Goal: Transaction & Acquisition: Purchase product/service

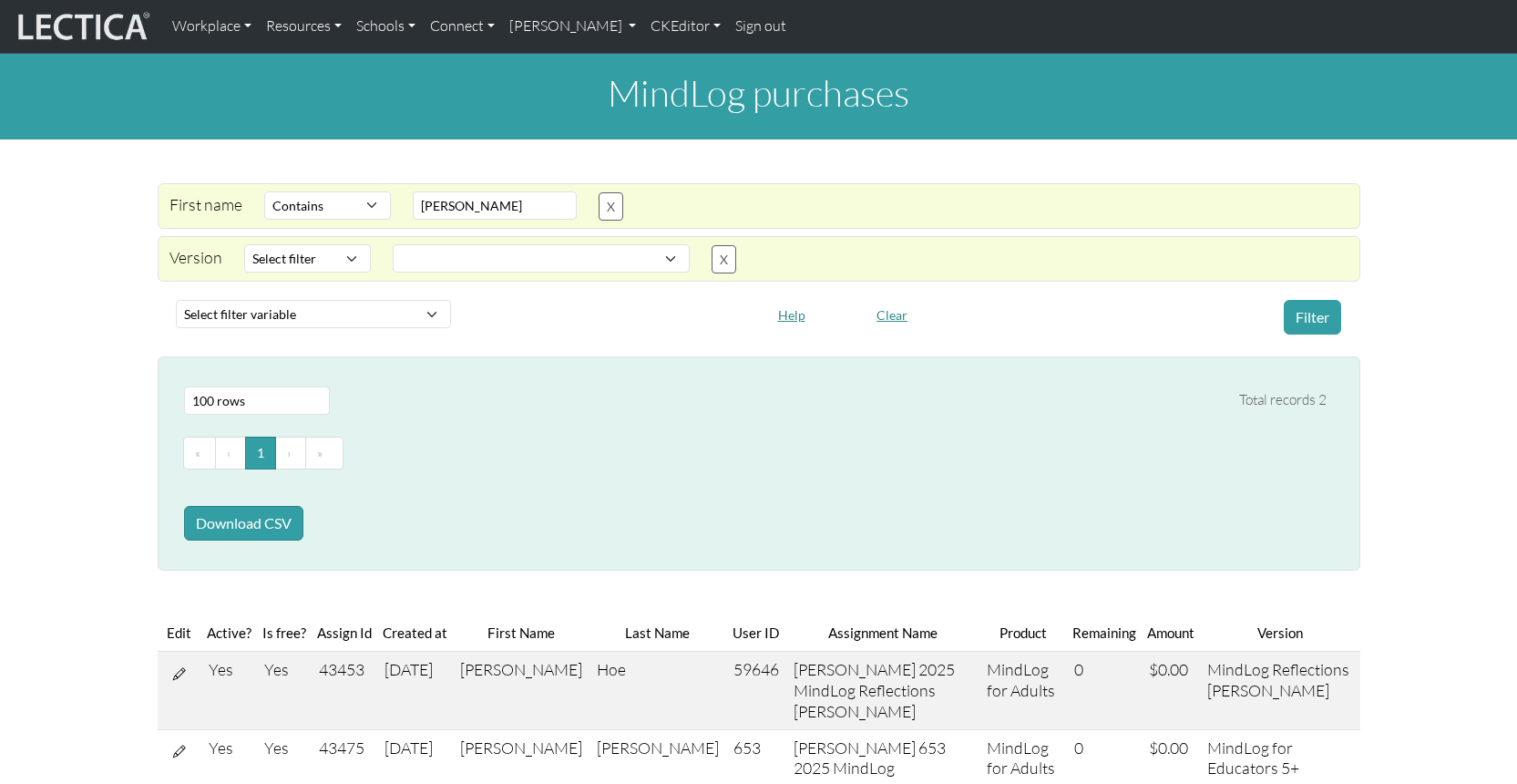
select select "icontains"
select select
select select "100"
click at [599, 194] on button "X" at bounding box center [611, 206] width 25 height 28
select select
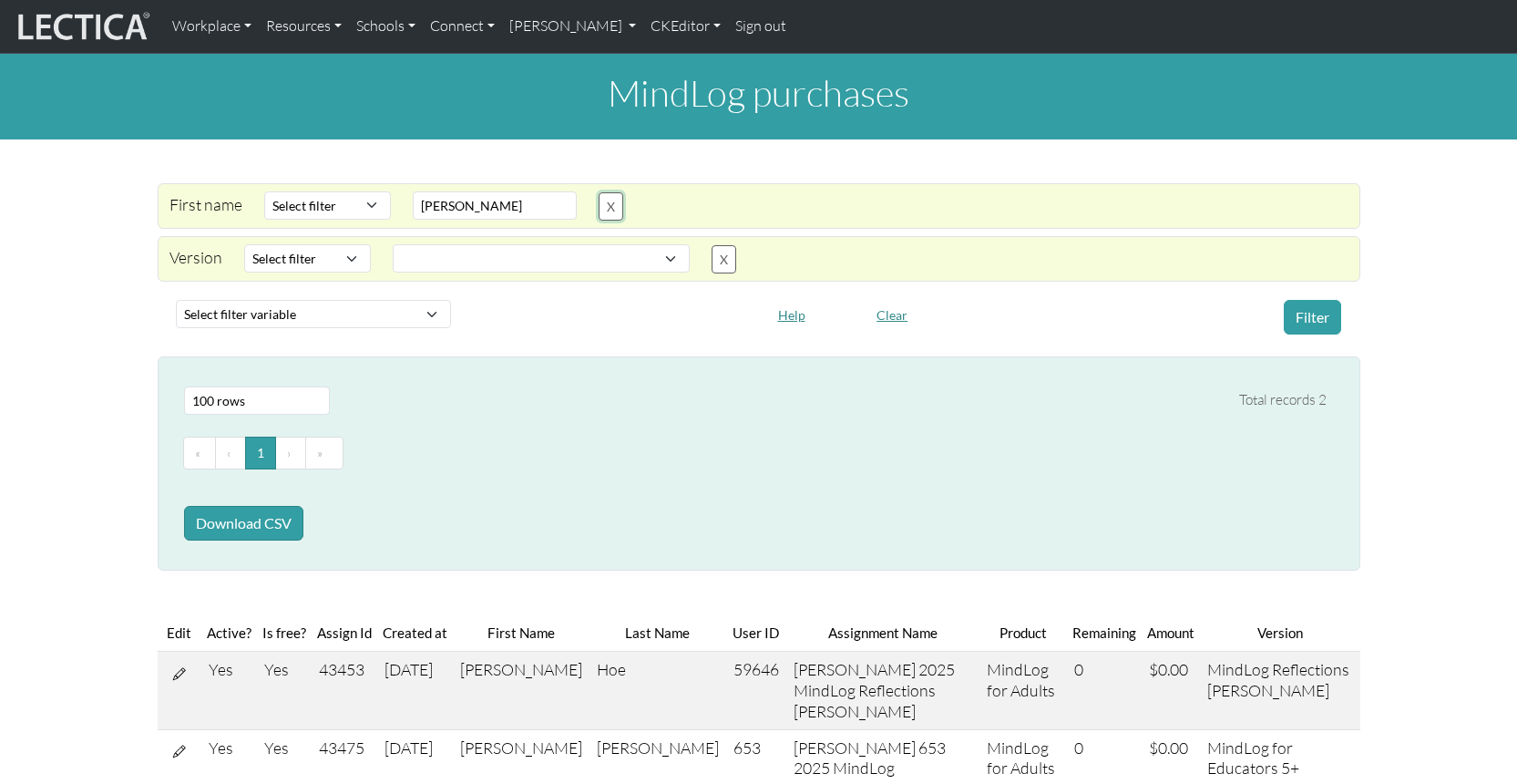
select select
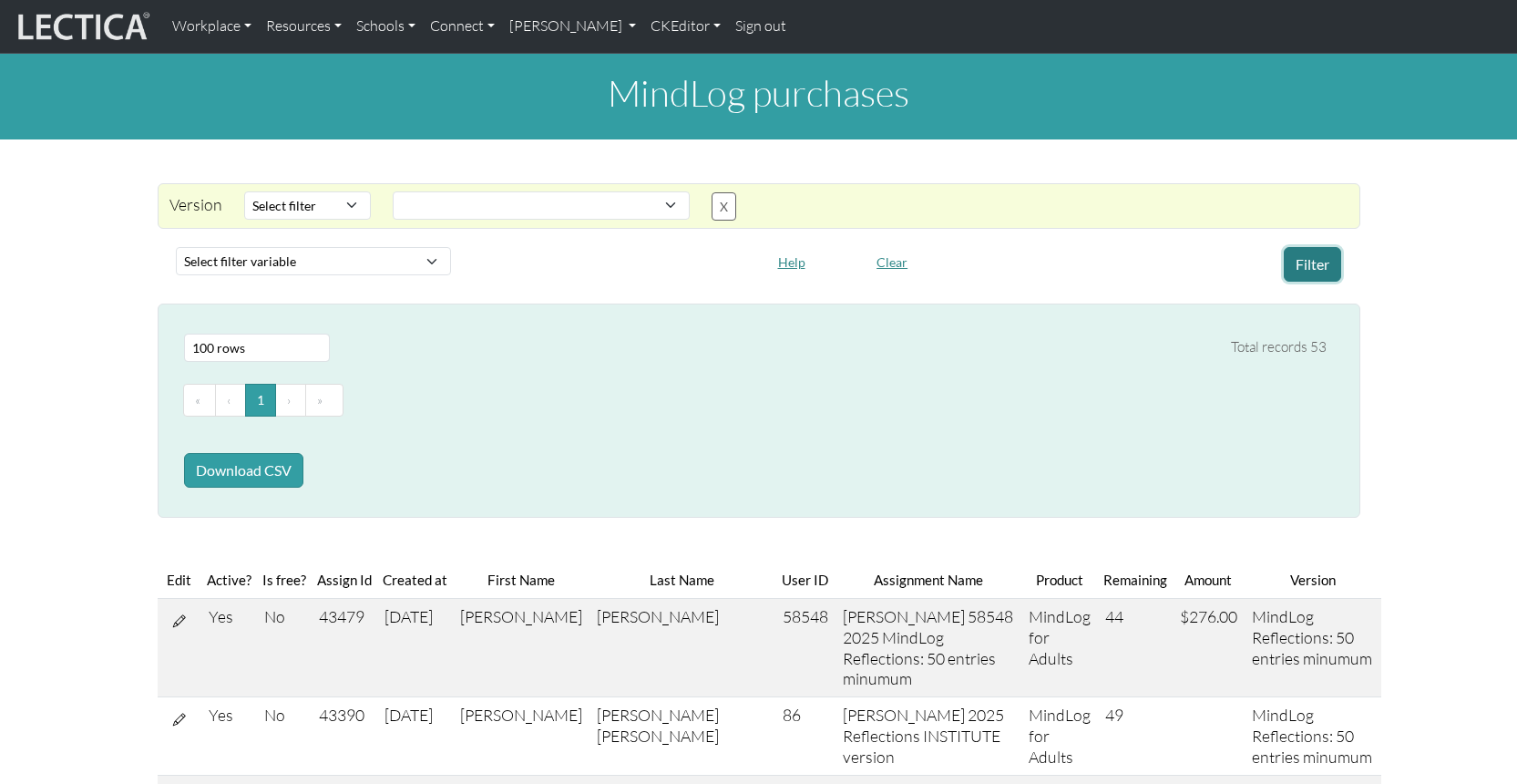
click at [1306, 251] on button "Filter" at bounding box center [1312, 264] width 57 height 35
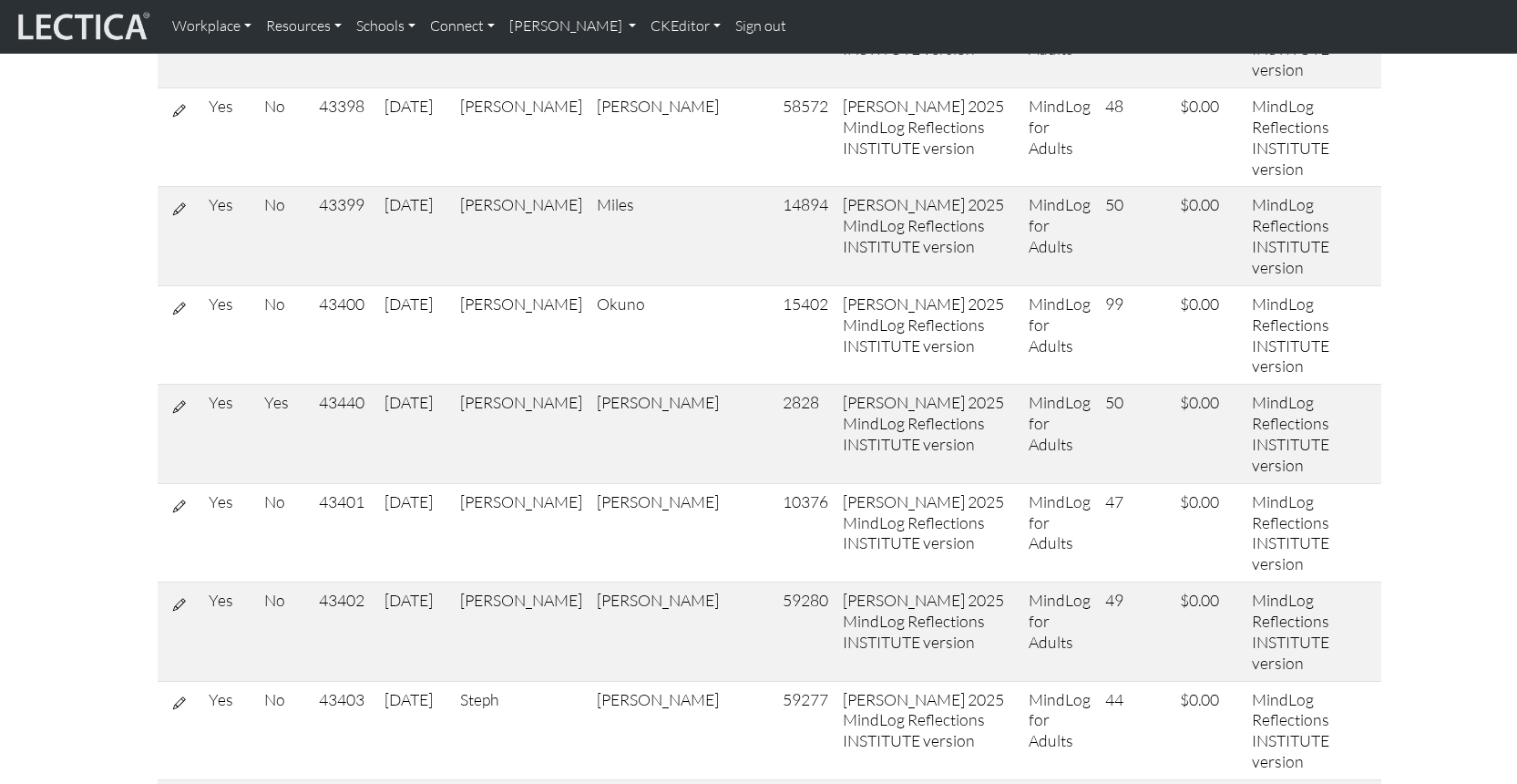
copy td "[PERSON_NAME]"
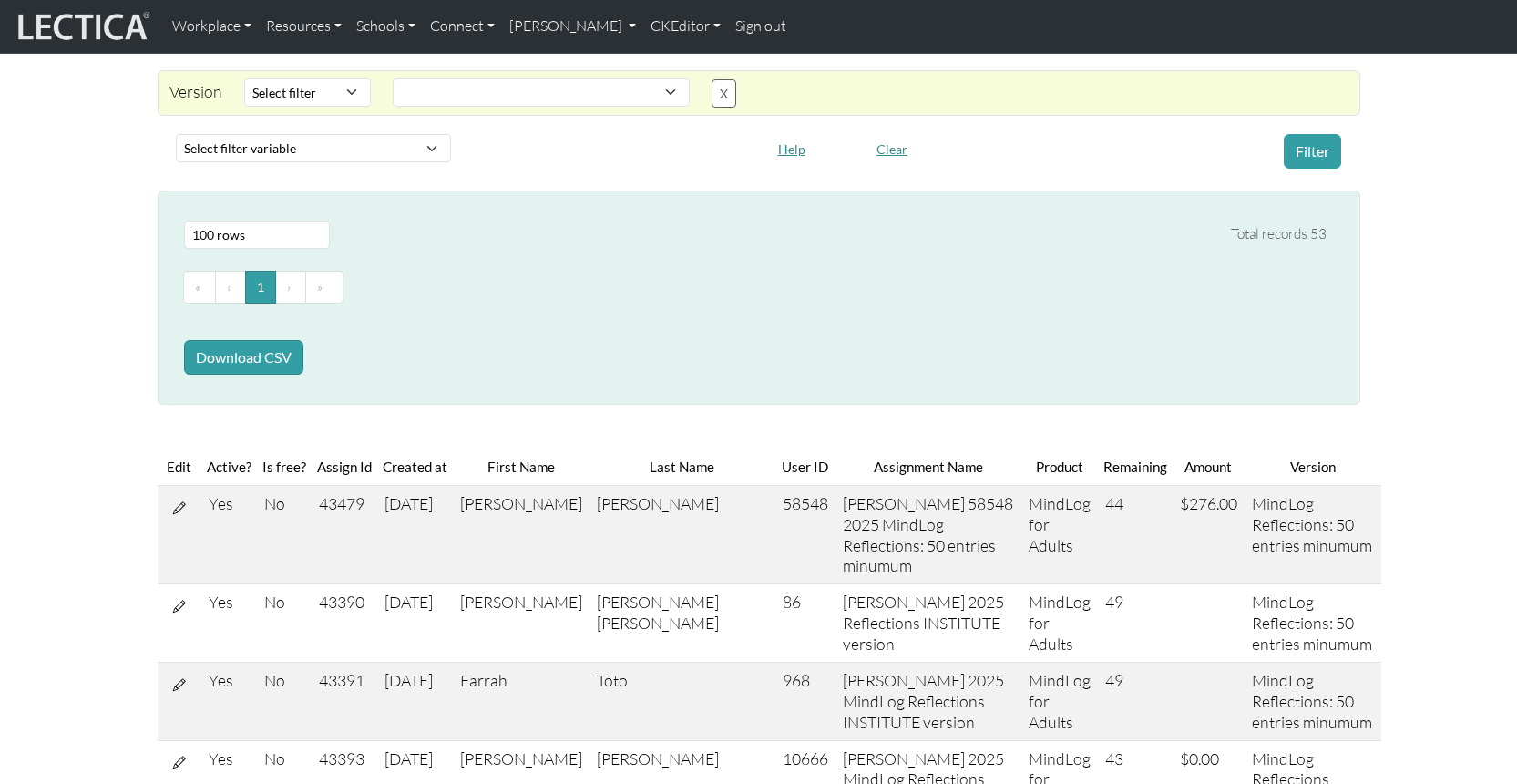
scroll to position [115, 0]
click at [601, 446] on th "Last Name" at bounding box center [683, 464] width 186 height 37
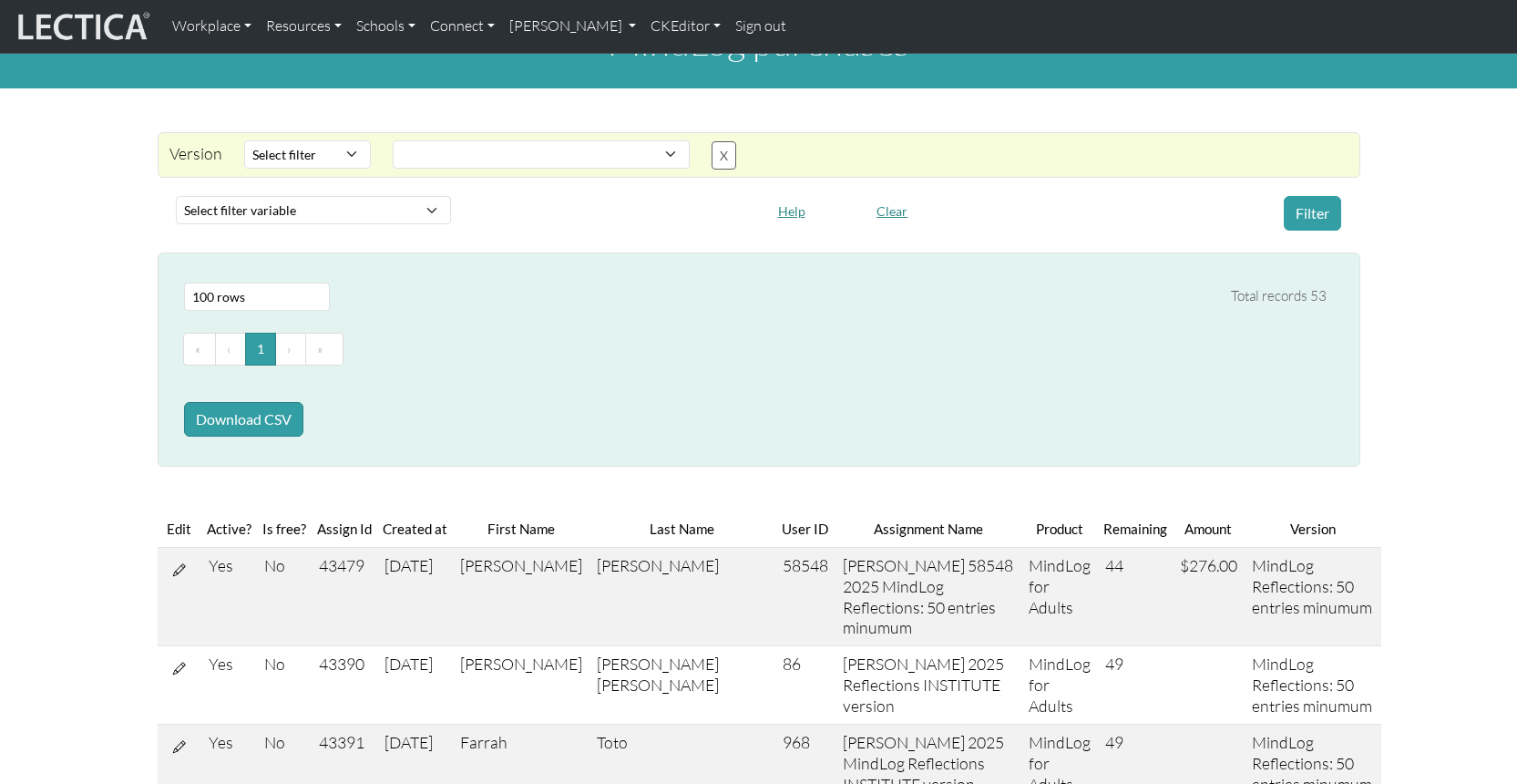
scroll to position [0, 0]
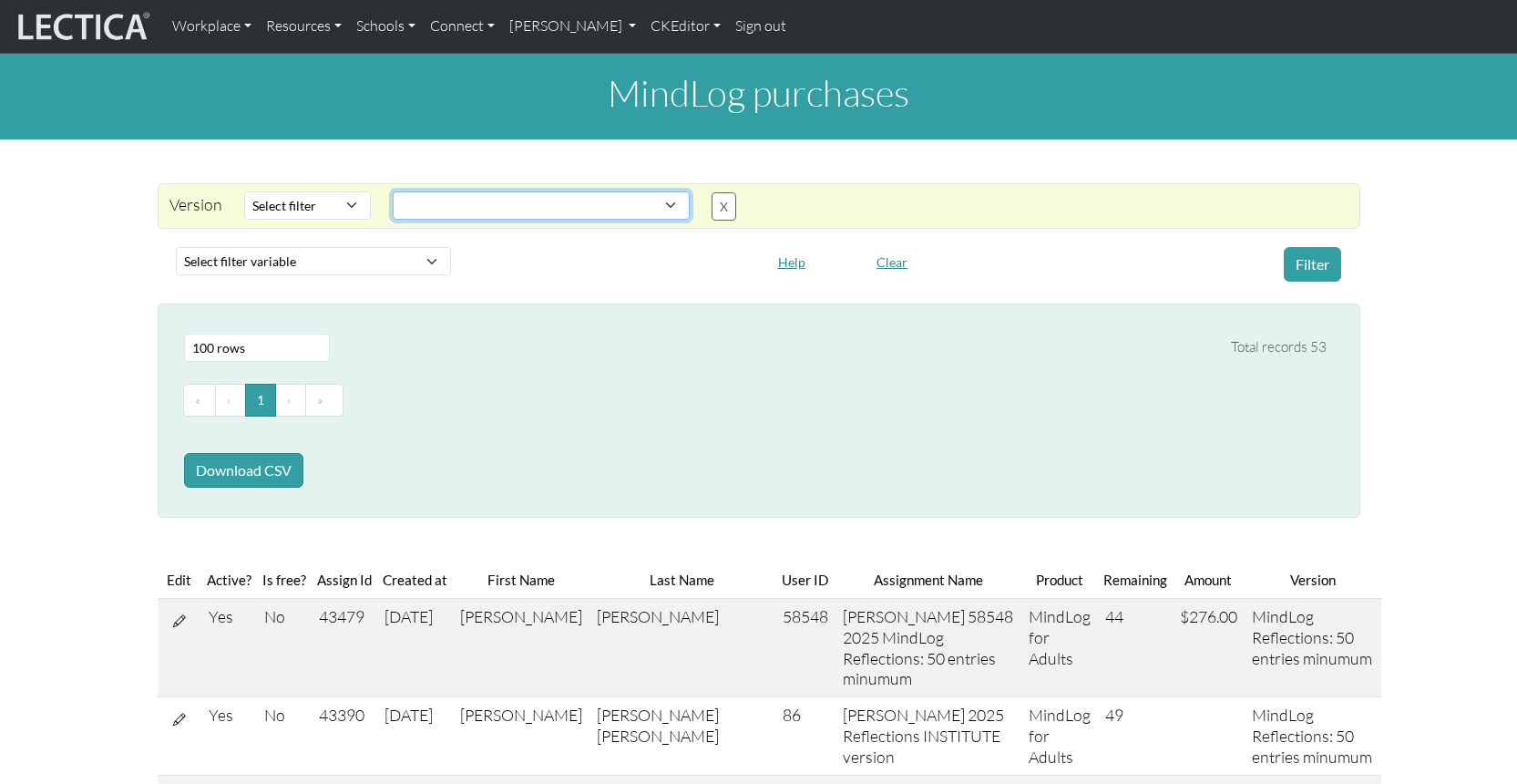
click at [398, 192] on select "MindLog Essays: 10 entries $220 (10 scores) MindLog Essays for Educators 11+ Mi…" at bounding box center [541, 205] width 297 height 28
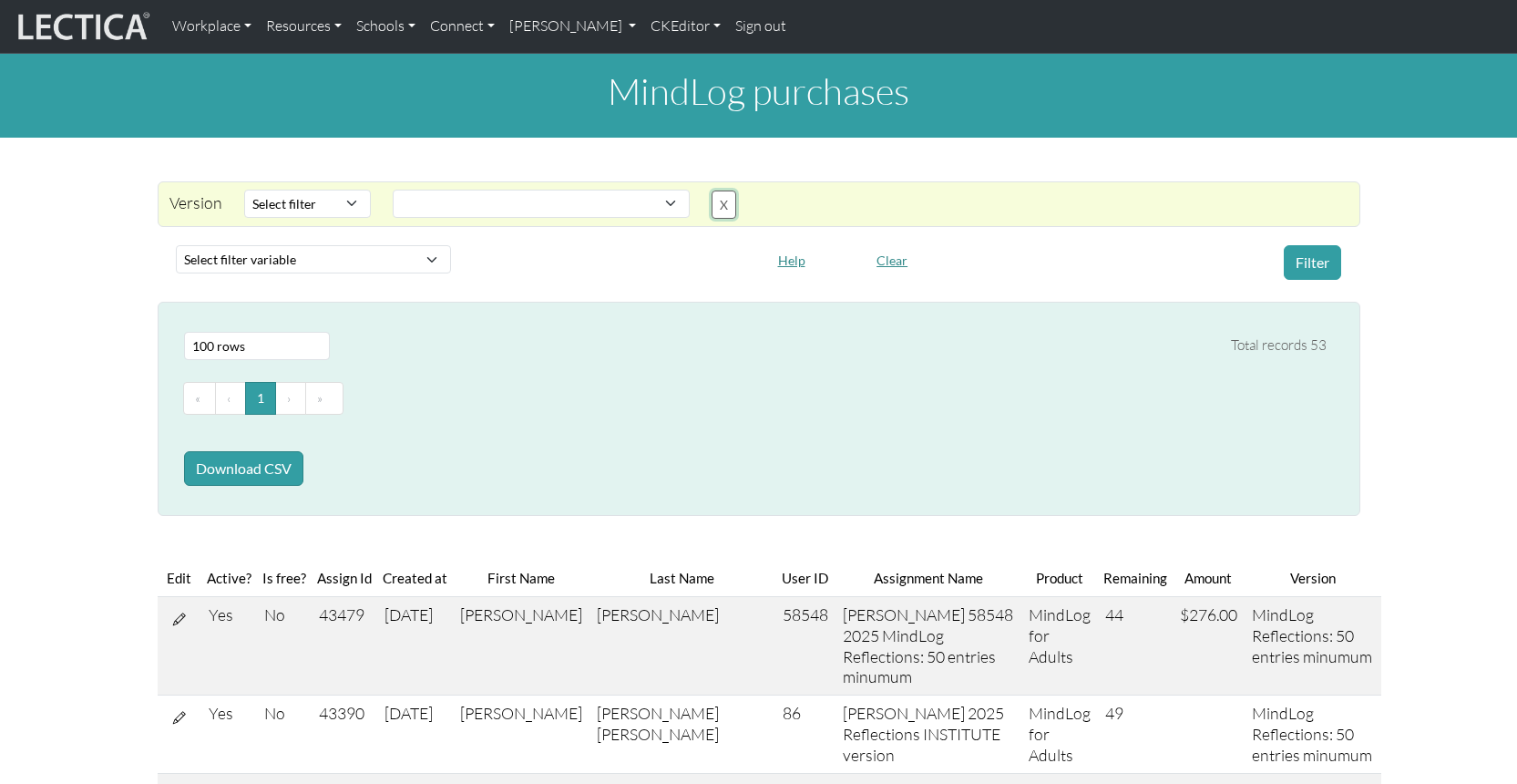
click at [712, 190] on button "X" at bounding box center [724, 204] width 25 height 28
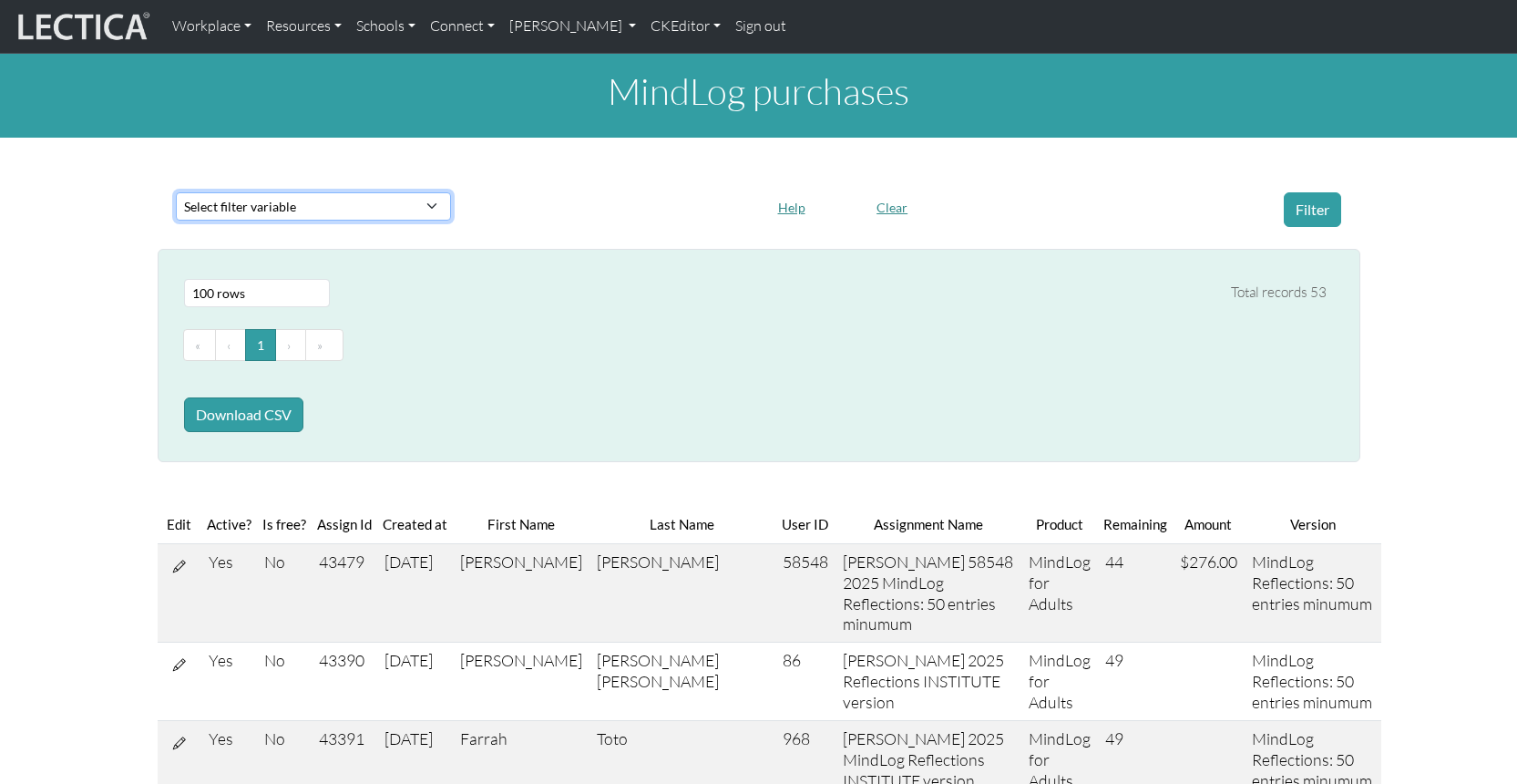
click at [251, 192] on select "Select filter variable First name Last name Version User ID Amount Created at P…" at bounding box center [313, 206] width 275 height 28
select select "last_name"
click at [176, 221] on select "Select filter variable First name Last name Version User ID Amount Created at P…" at bounding box center [313, 206] width 275 height 28
select select
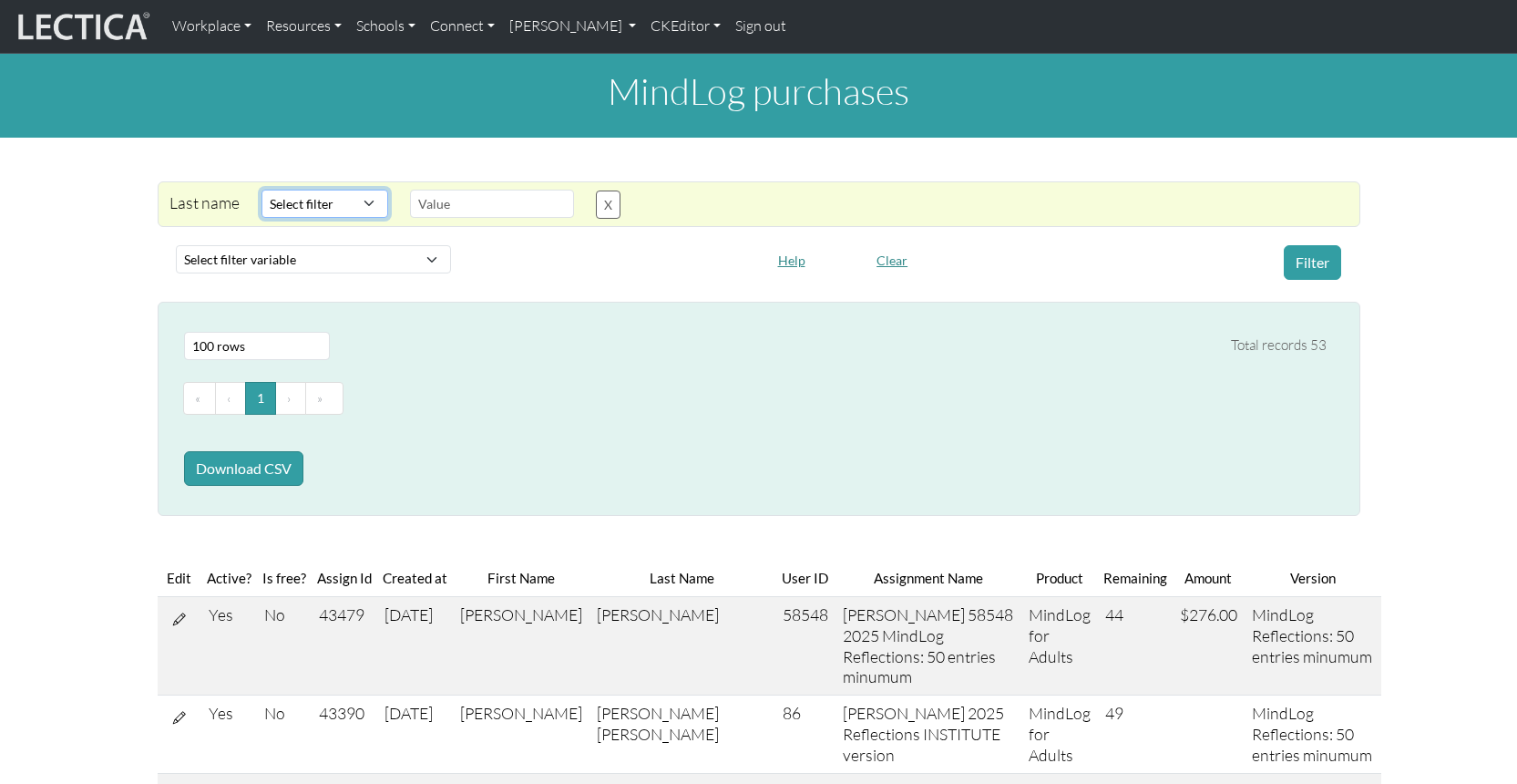
click at [326, 190] on select "Select filter Contains Equals Does not equal Starts with Ends with Matches regex" at bounding box center [325, 204] width 127 height 28
select select "icontains"
click at [262, 190] on select "Select filter Contains Equals Does not equal Starts with Ends with Matches regex" at bounding box center [325, 204] width 127 height 28
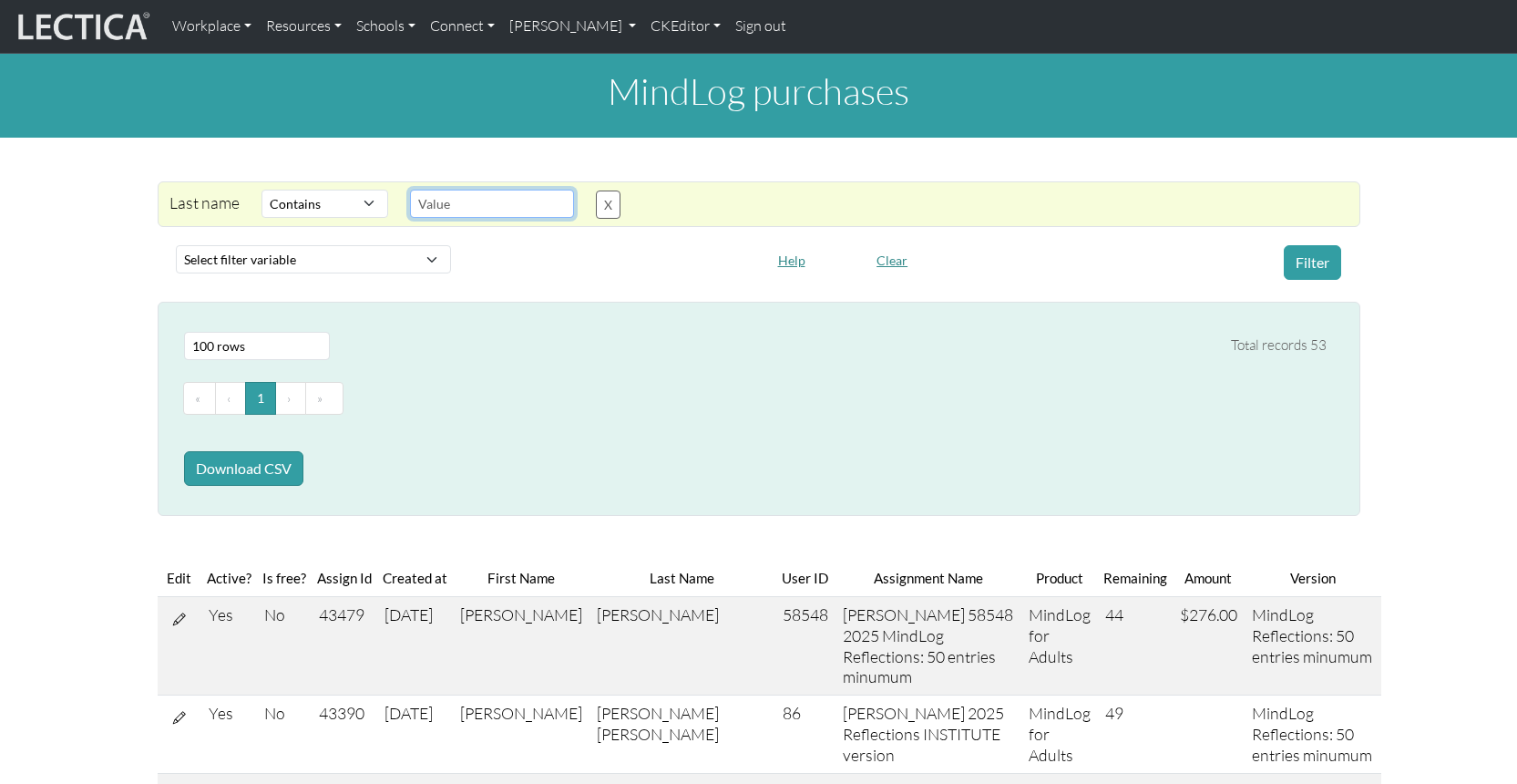
click at [425, 192] on input "text" at bounding box center [492, 204] width 164 height 28
paste input "Balasubramanian"
type input "Balasubramanian"
click at [1314, 245] on button "Filter" at bounding box center [1312, 262] width 57 height 35
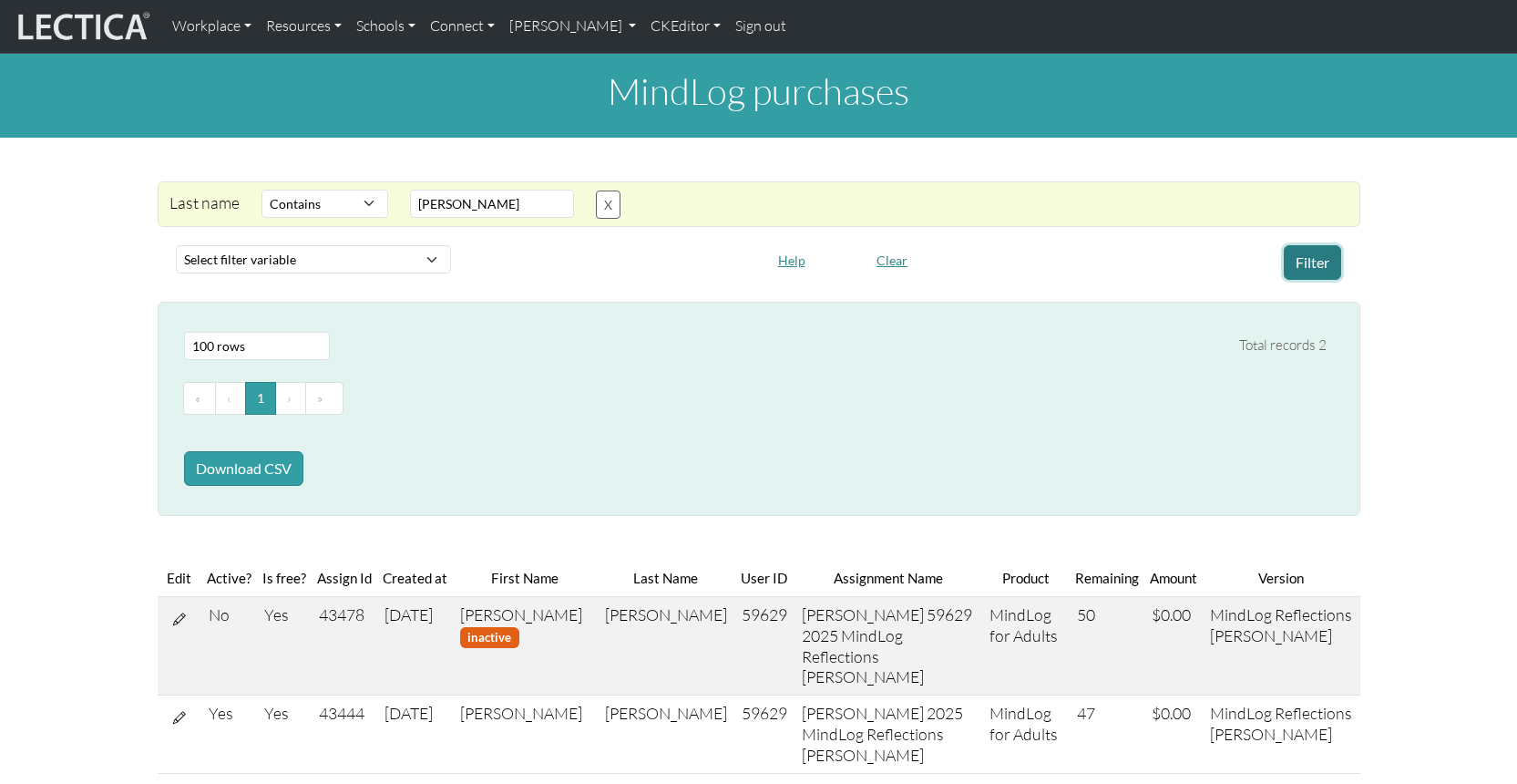
scroll to position [3, 0]
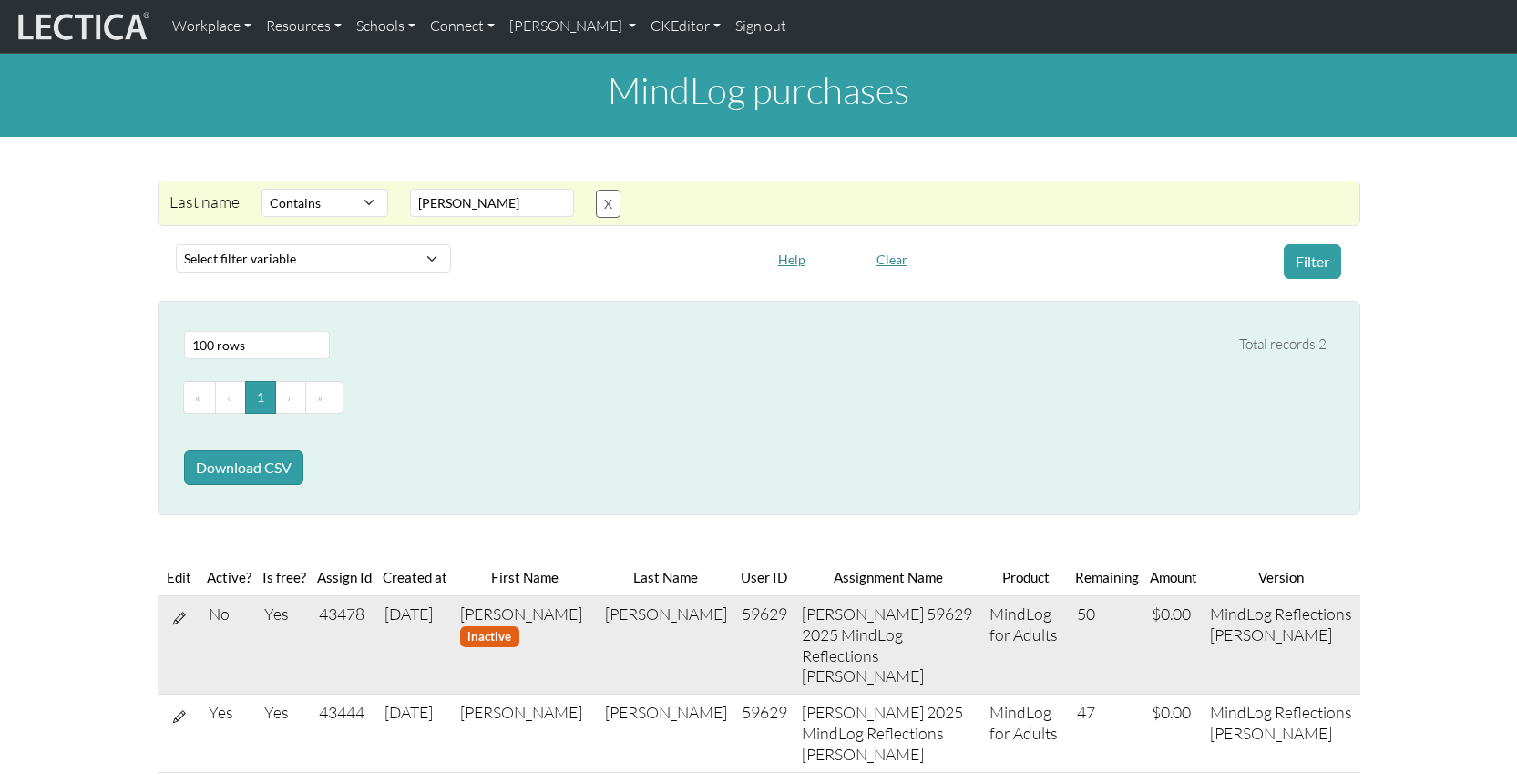
click at [323, 595] on td "43478" at bounding box center [345, 644] width 66 height 98
copy td "43478"
click at [776, 344] on div "Select # rows to display 10 rows 20 rows 50 rows 100 rows 200 rows 500 rows 100…" at bounding box center [748, 407] width 1179 height 169
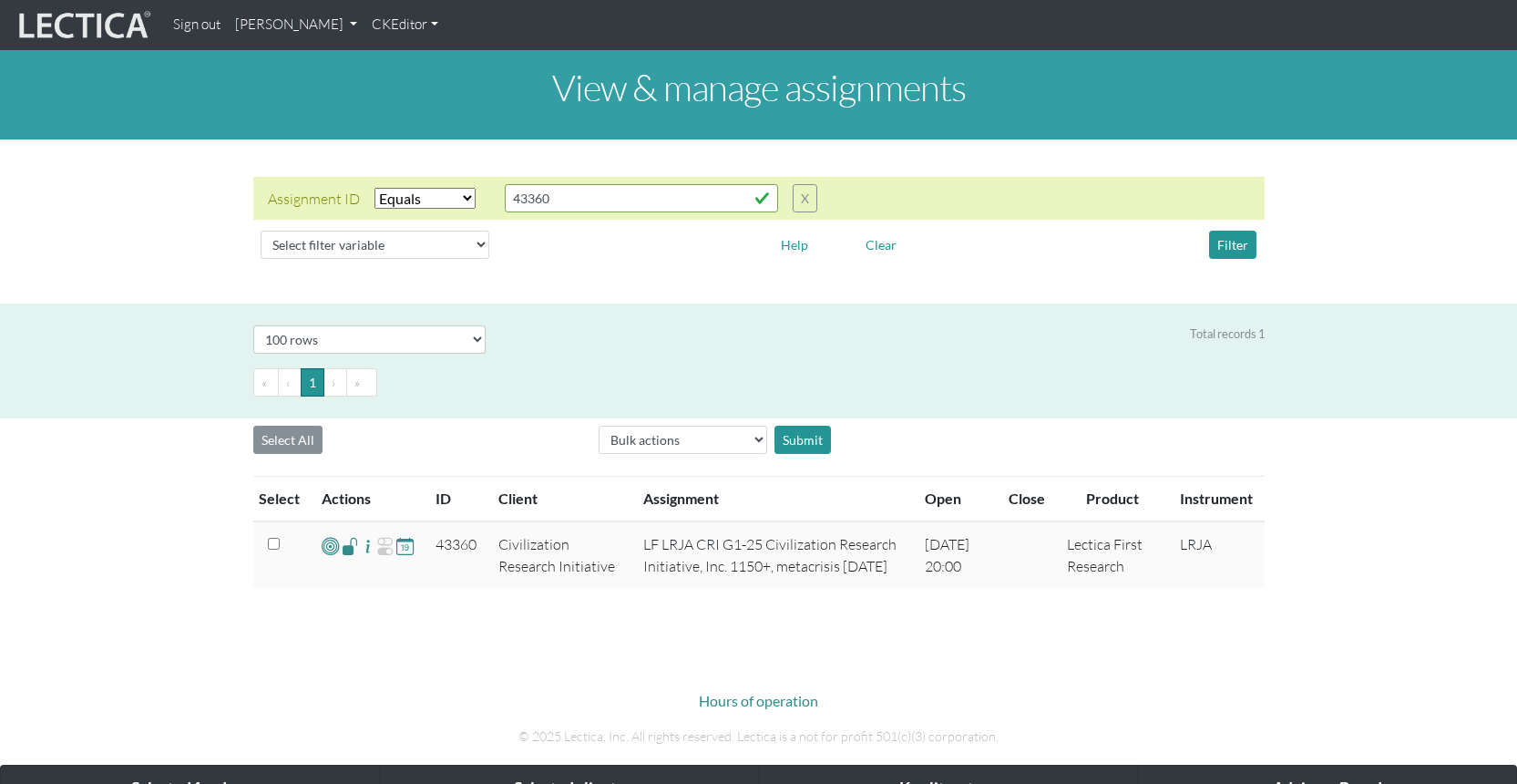
select select "equal"
select select "100"
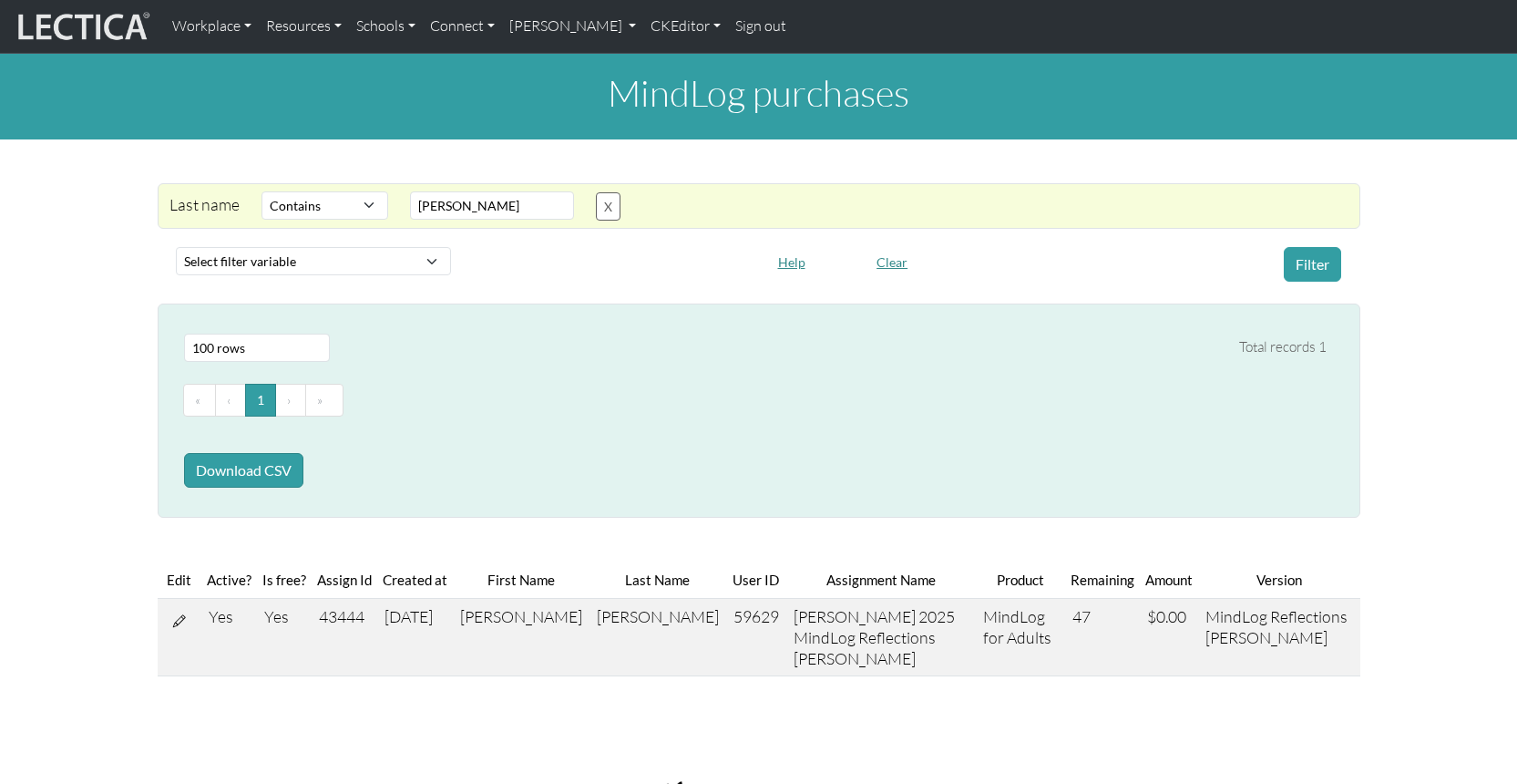
select select "icontains"
select select "100"
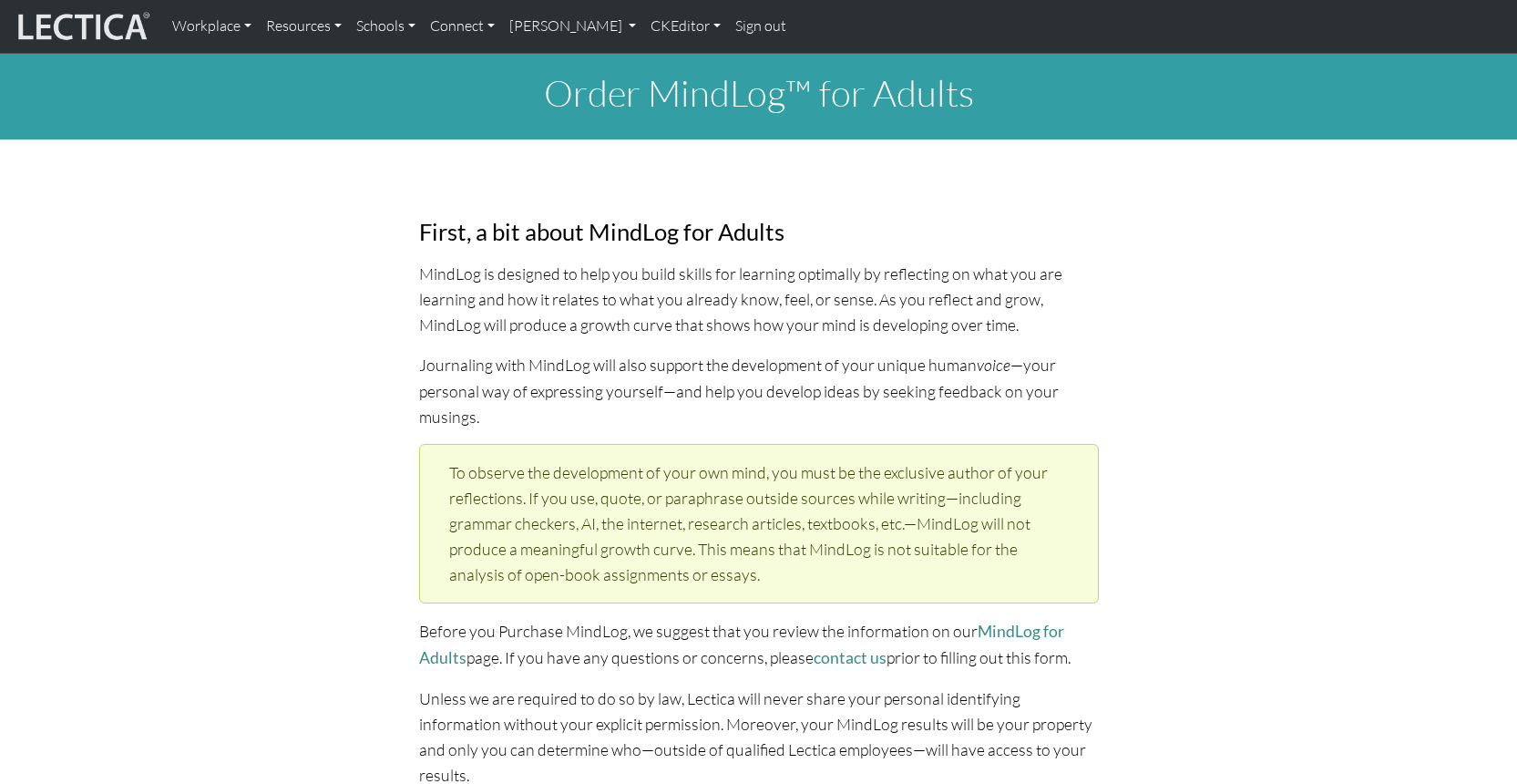
select select "1952"
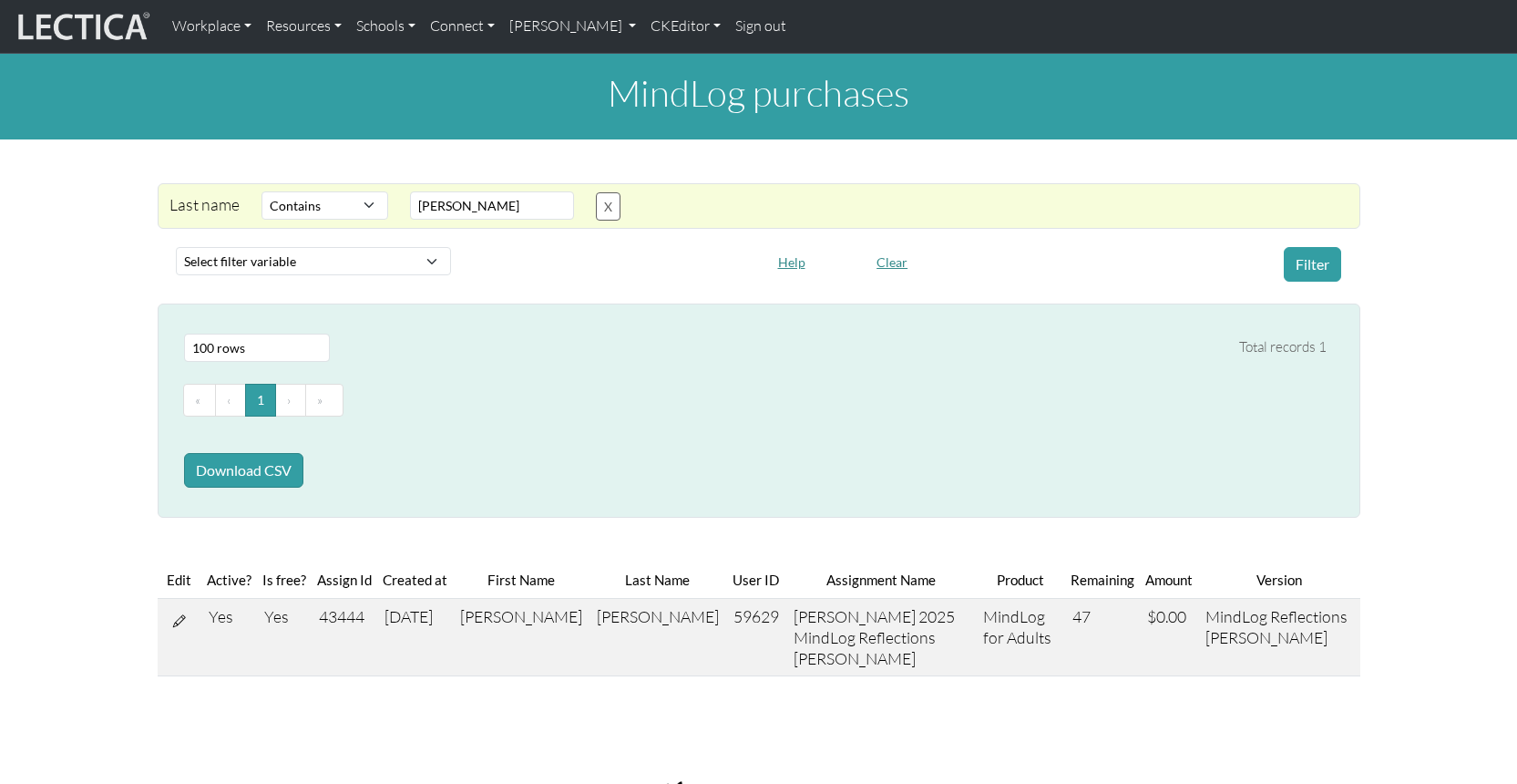
select select "icontains"
select select "100"
click at [437, 191] on input "[PERSON_NAME]" at bounding box center [492, 205] width 164 height 28
